Goal: Transaction & Acquisition: Book appointment/travel/reservation

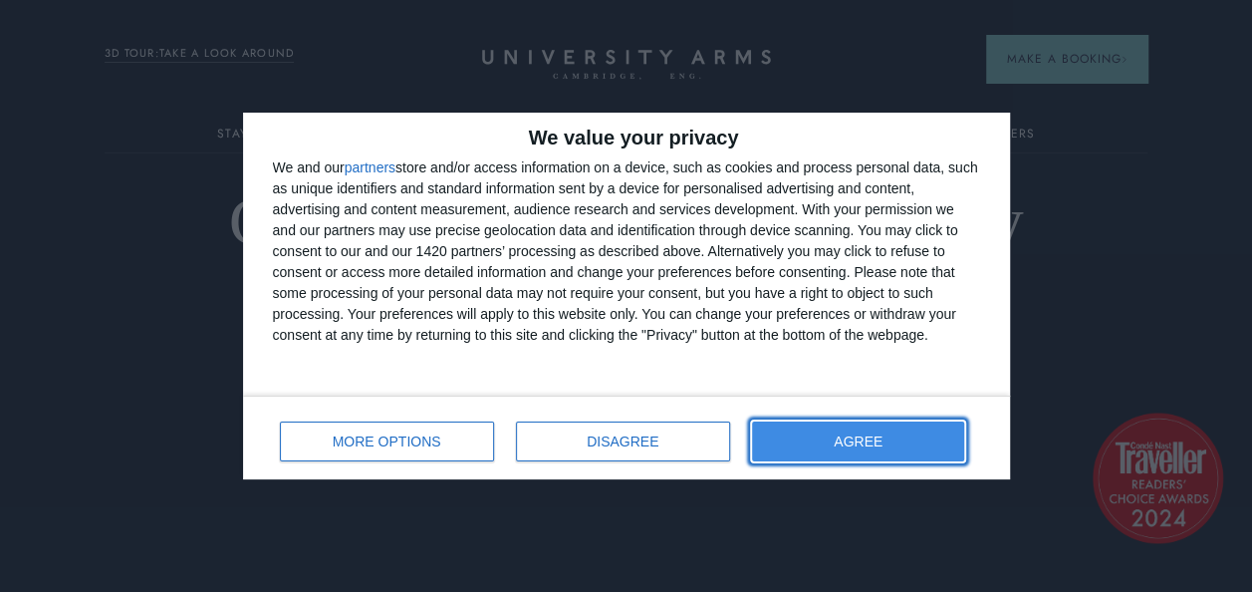
click at [872, 447] on span "AGREE" at bounding box center [858, 441] width 49 height 14
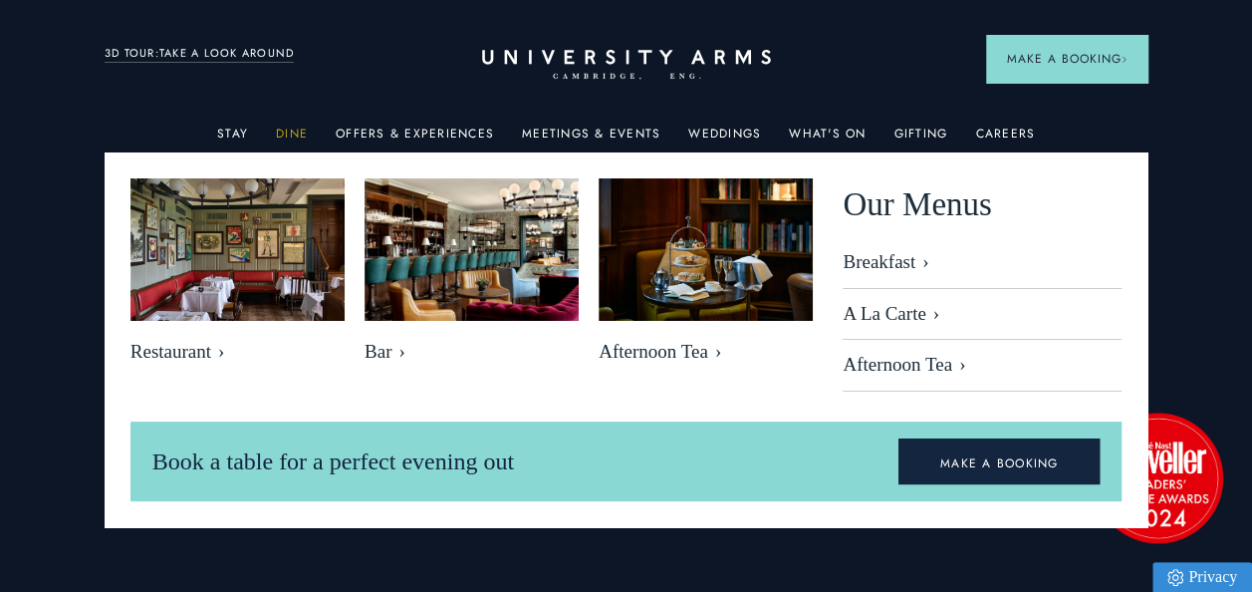
click at [292, 128] on link "Dine" at bounding box center [292, 139] width 32 height 26
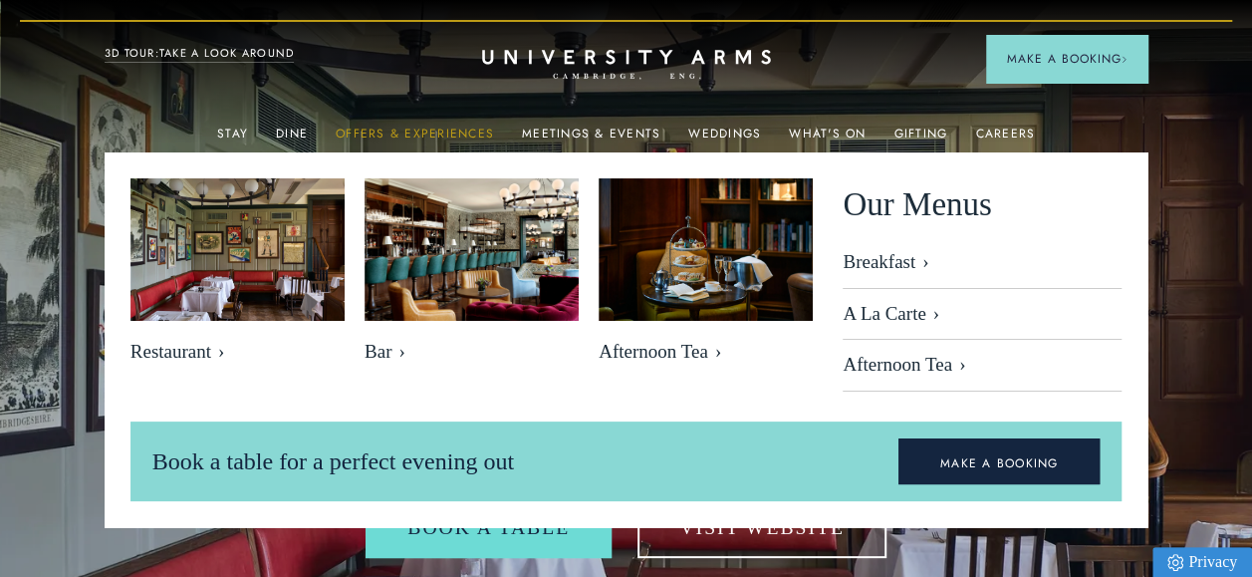
click at [395, 131] on link "Offers & Experiences" at bounding box center [415, 139] width 158 height 26
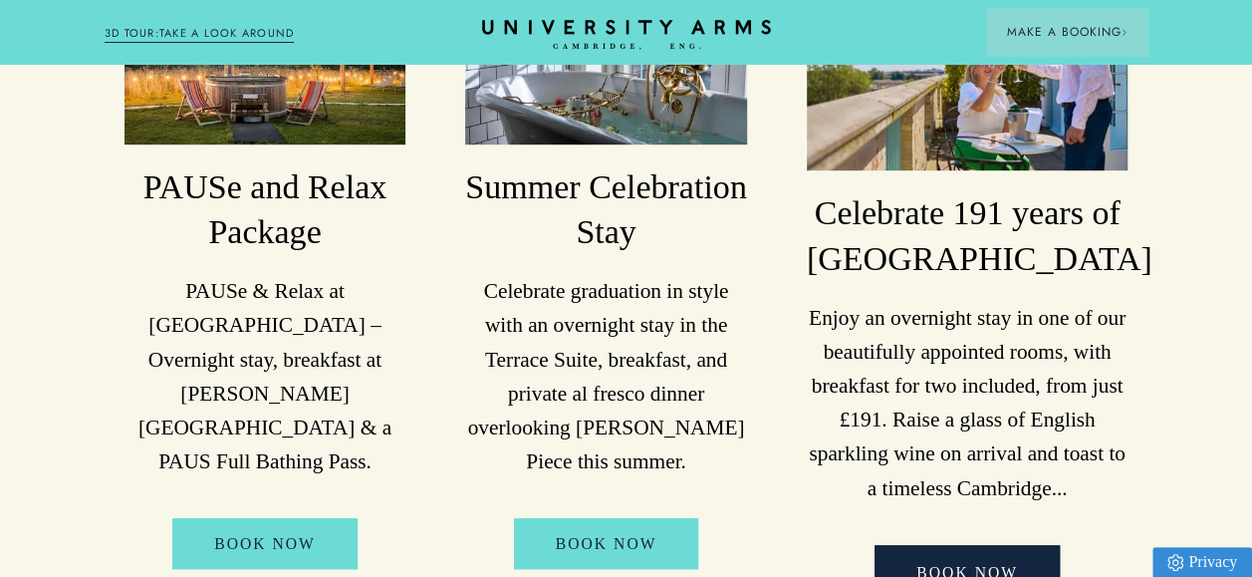
scroll to position [628, 0]
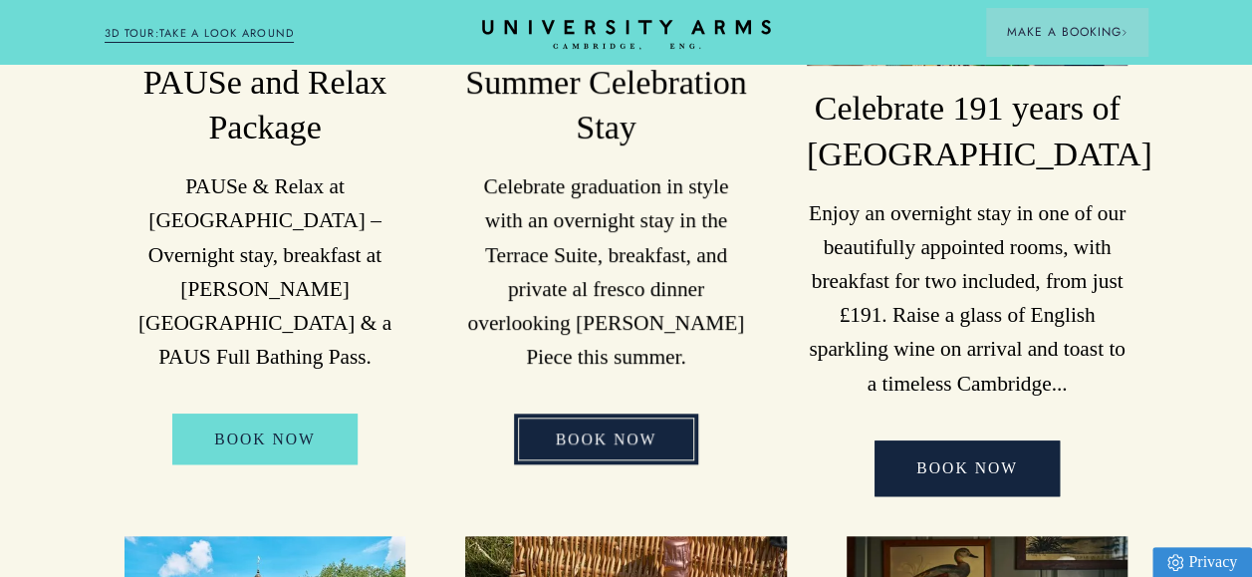
click at [643, 425] on link "BOOK NOW" at bounding box center [606, 438] width 185 height 51
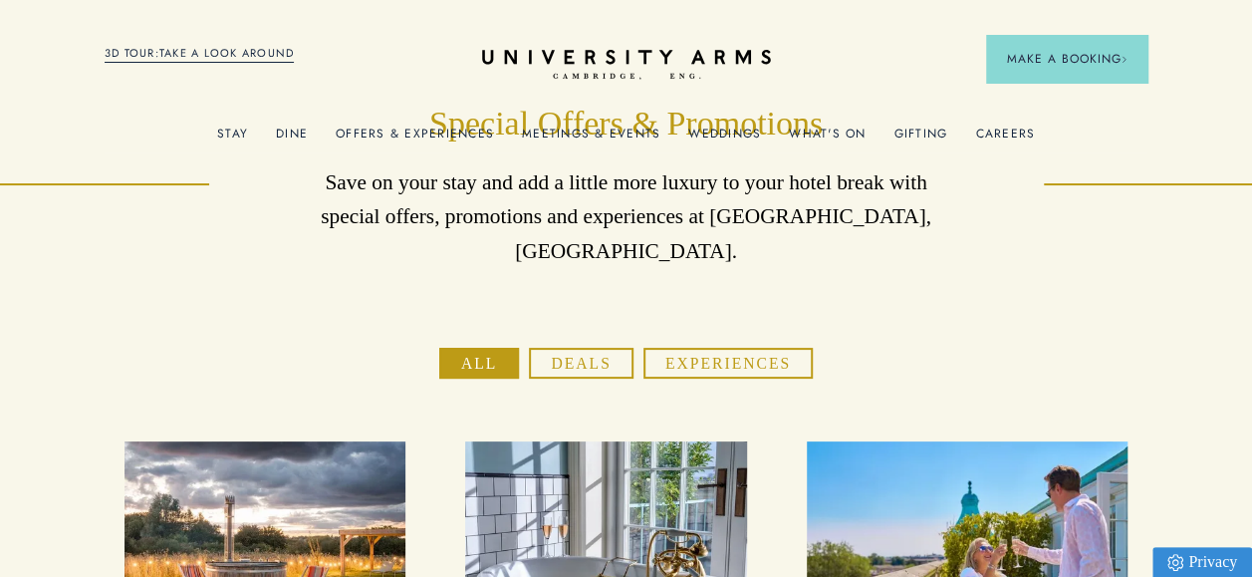
scroll to position [0, 0]
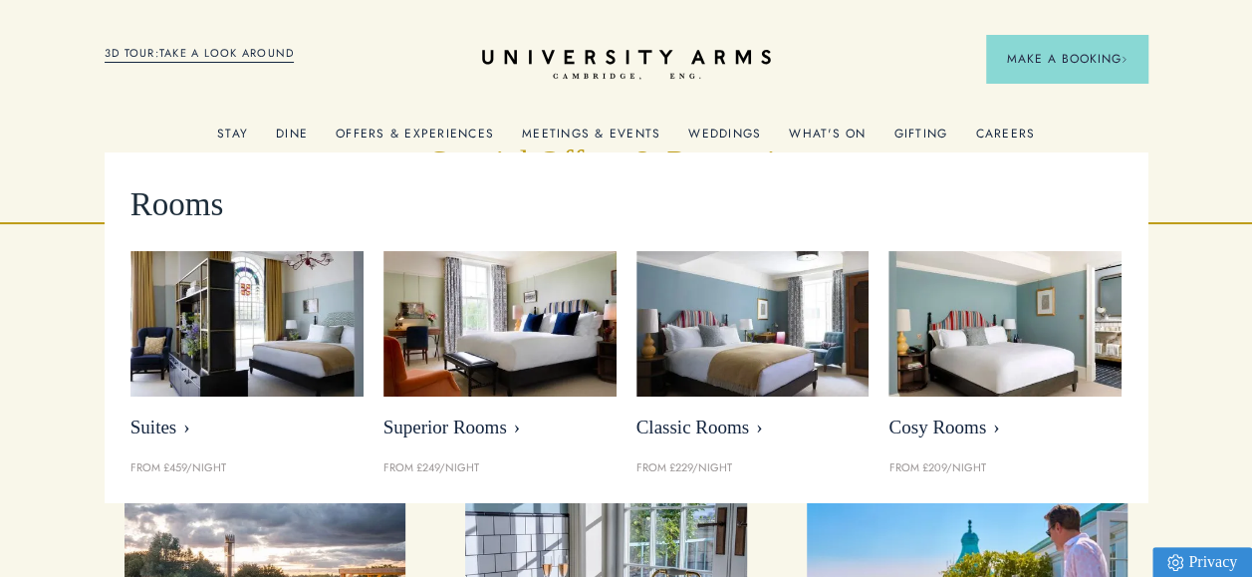
click at [229, 134] on link "Stay" at bounding box center [232, 139] width 31 height 26
